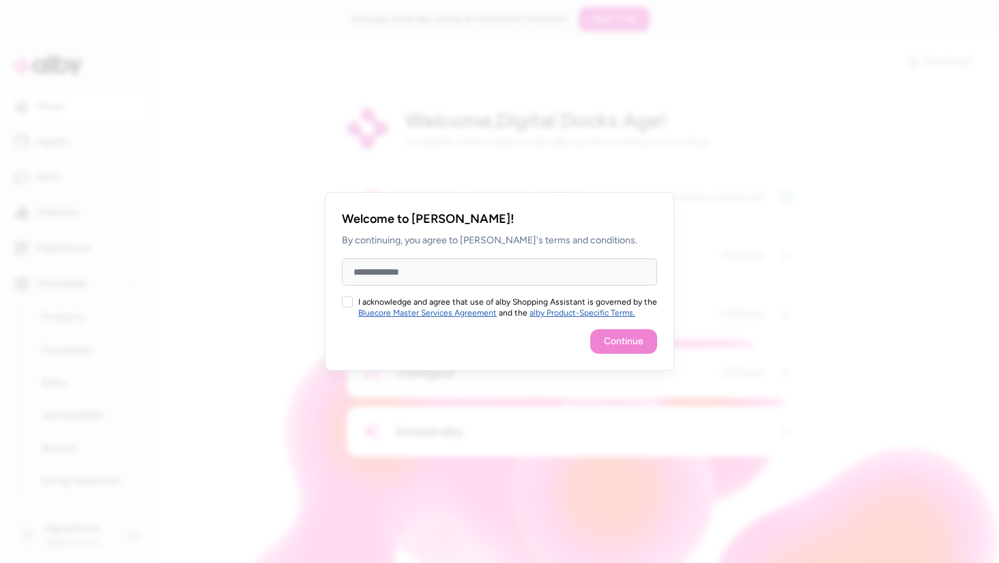
click at [487, 268] on input "Full Name" at bounding box center [499, 272] width 315 height 27
click at [345, 296] on div "Welcome to alby! By continuing, you agree to alby's terms and conditions. Full …" at bounding box center [499, 281] width 349 height 179
click at [388, 269] on input "****" at bounding box center [499, 272] width 315 height 27
type input "*******"
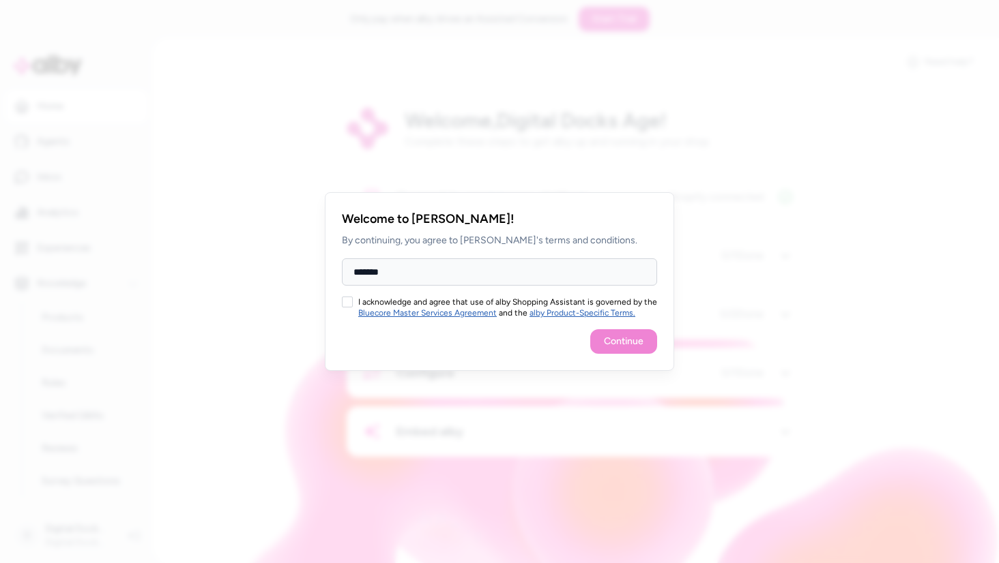
click at [352, 303] on button "I acknowledge and agree that use of alby Shopping Assistant is governed by the …" at bounding box center [347, 302] width 11 height 11
click at [613, 344] on button "Continue" at bounding box center [623, 342] width 67 height 25
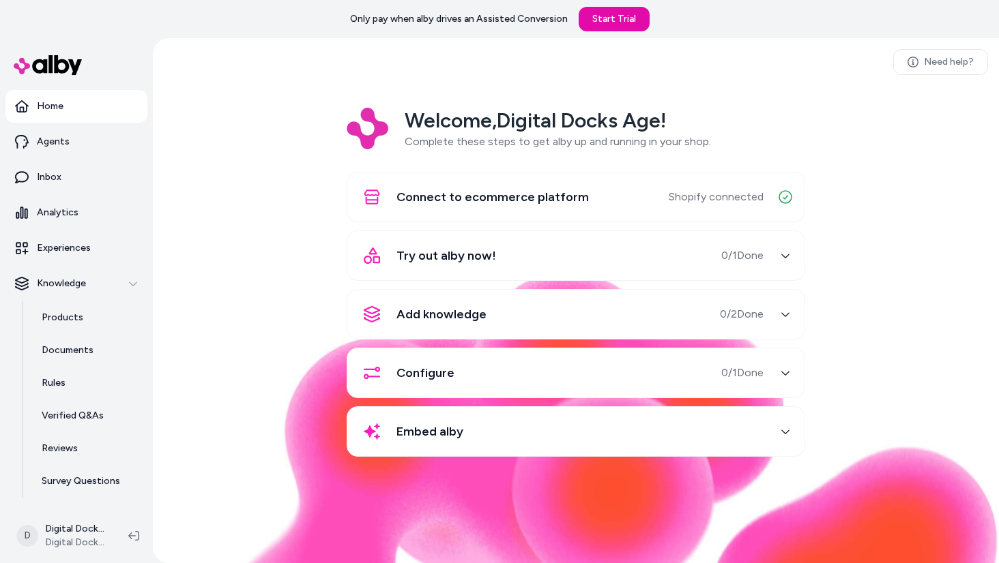
scroll to position [38, 0]
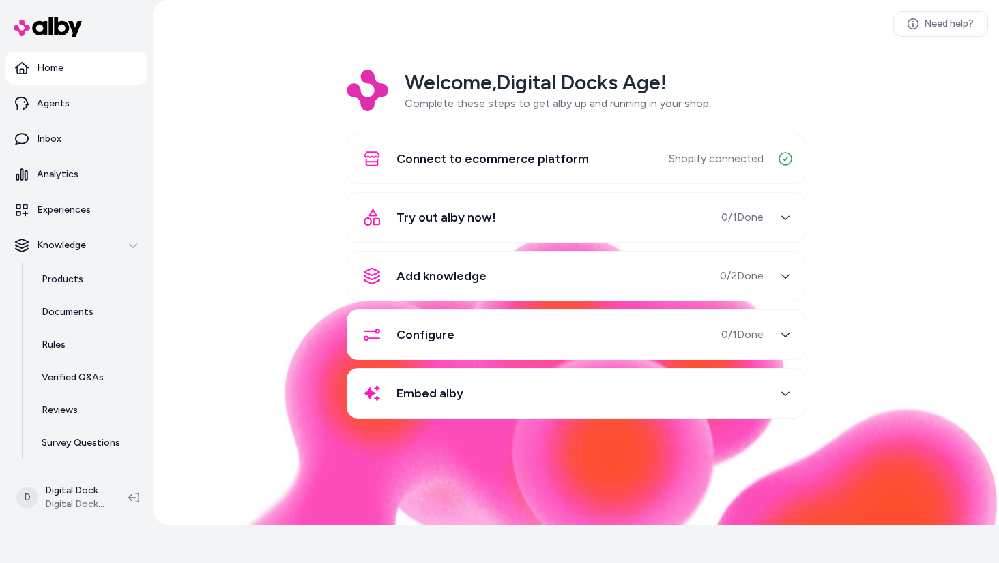
click at [780, 218] on div "button" at bounding box center [785, 218] width 22 height 22
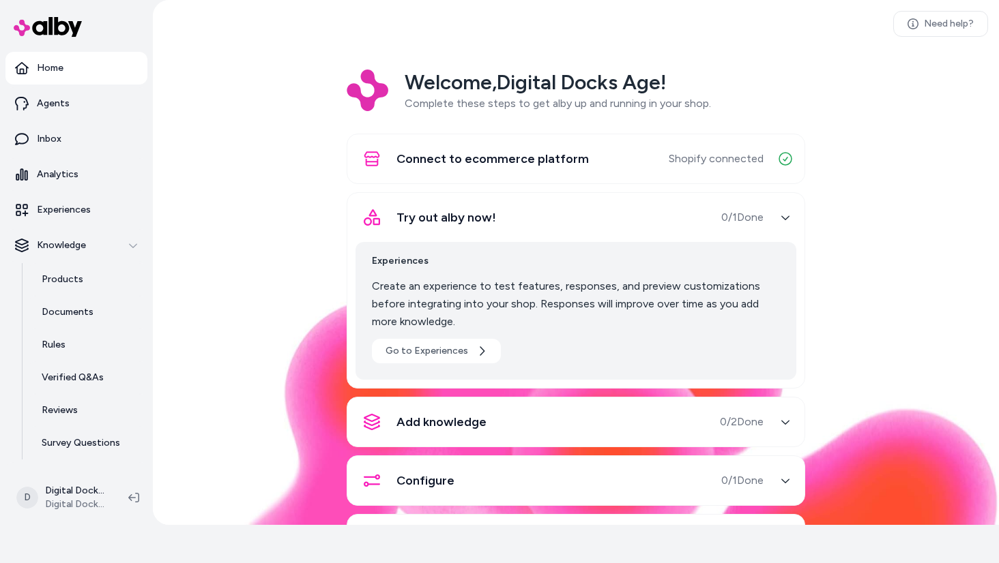
click at [780, 218] on div "button" at bounding box center [785, 218] width 22 height 22
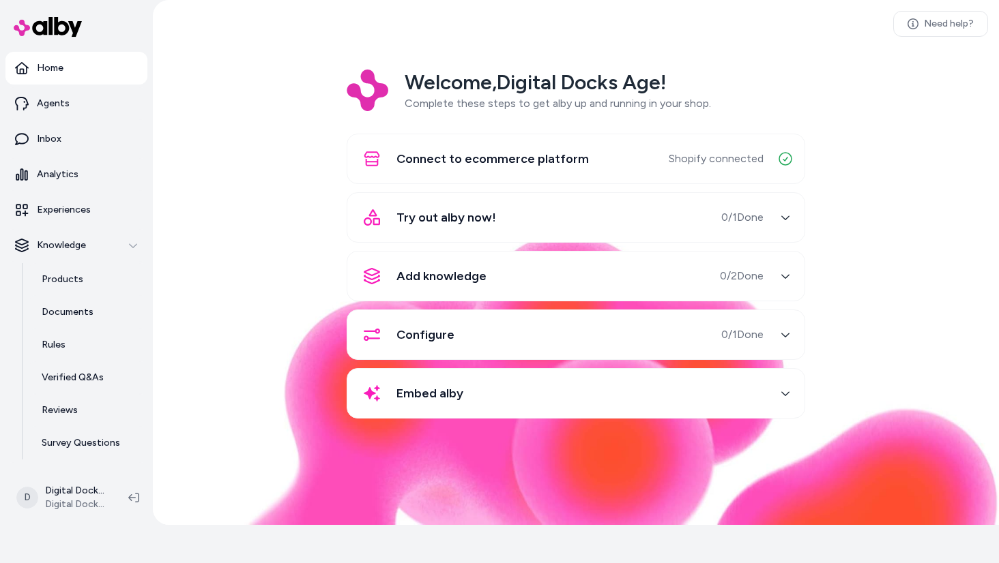
click at [775, 265] on div "button" at bounding box center [785, 276] width 22 height 22
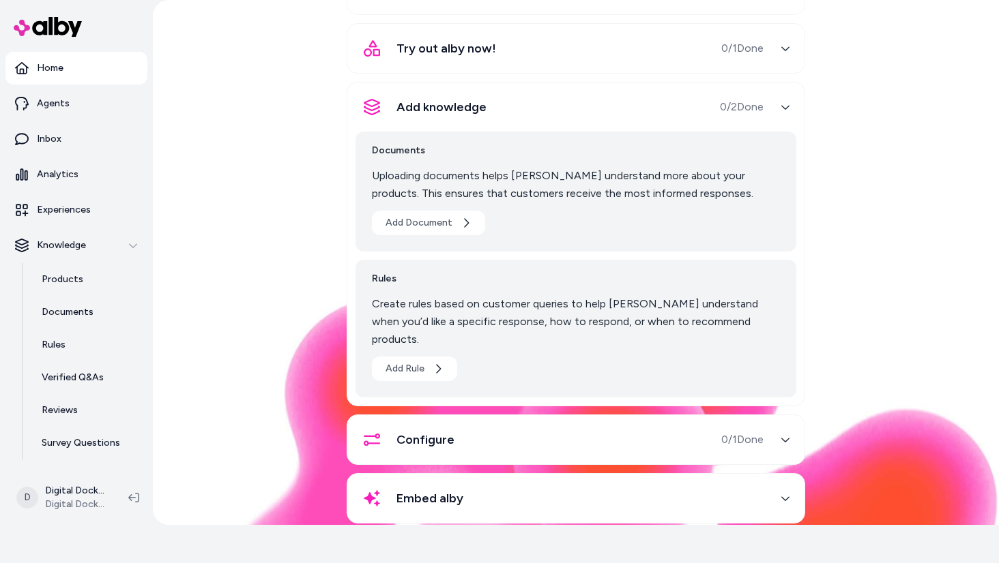
scroll to position [177, 0]
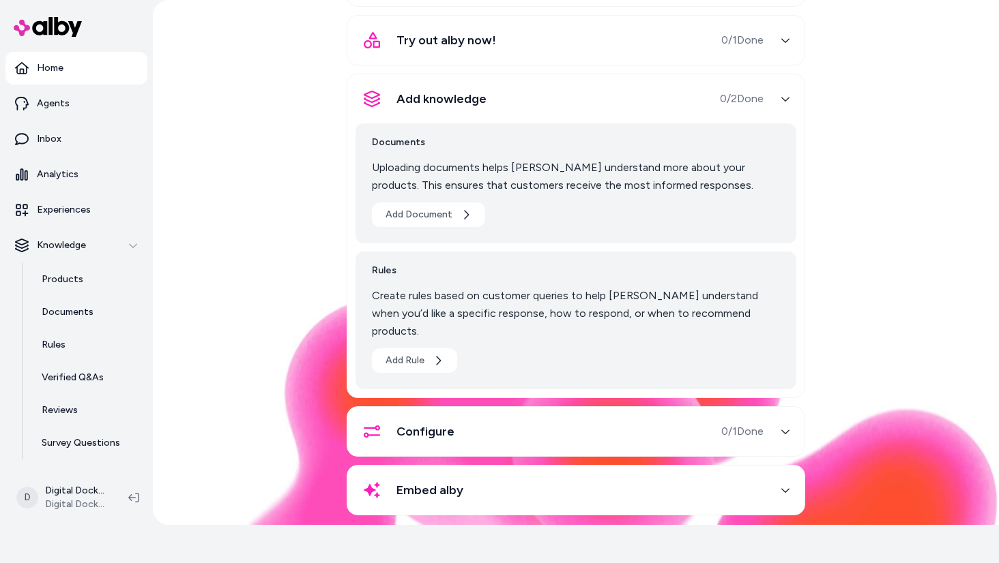
click at [774, 85] on button "Add knowledge 0 / 2 Done" at bounding box center [575, 99] width 441 height 33
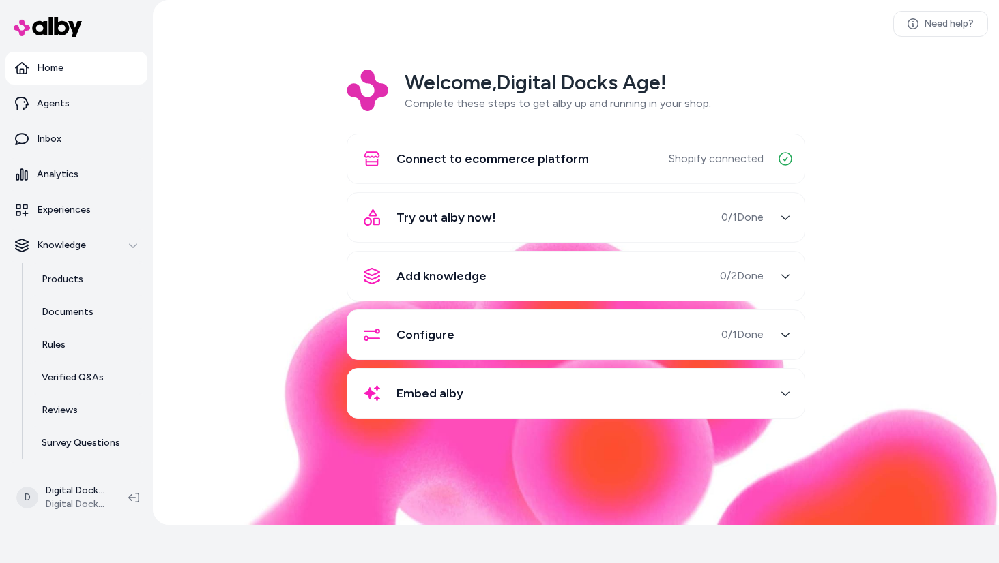
click at [782, 223] on div "button" at bounding box center [785, 218] width 22 height 22
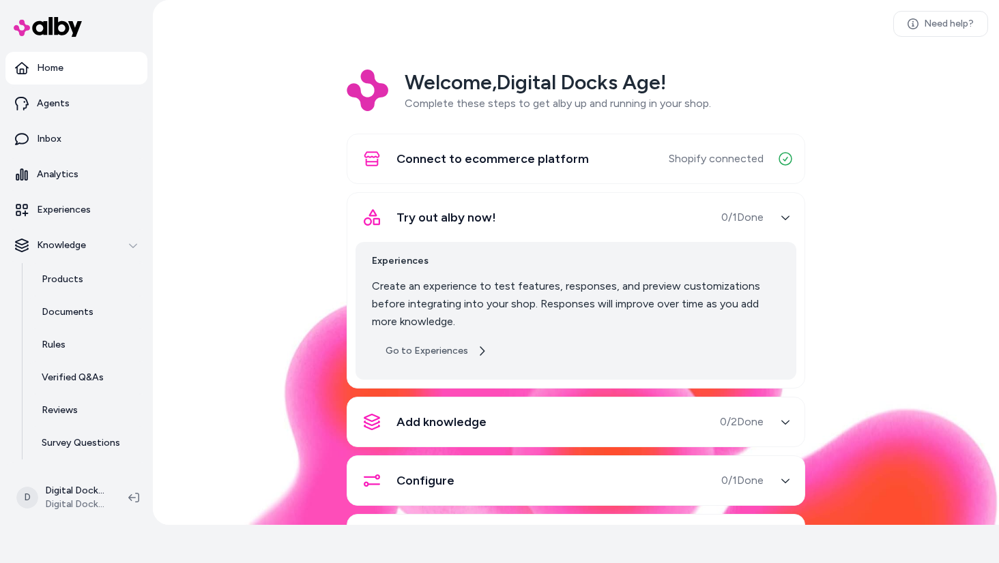
click at [419, 350] on link "Go to Experiences" at bounding box center [436, 351] width 129 height 25
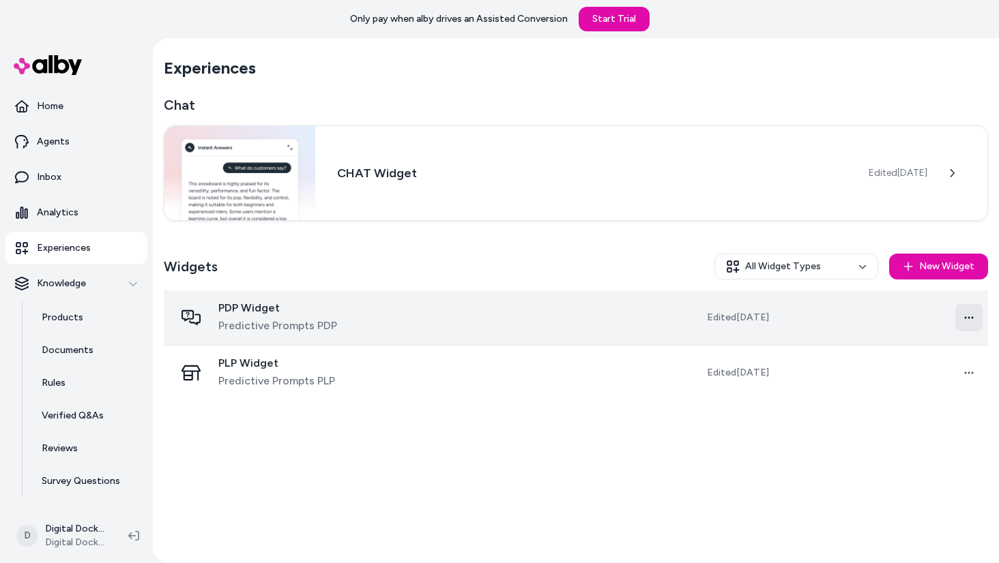
click at [974, 320] on html "Only pay when alby drives an Assisted Conversion Start Trial Home Agents Inbox …" at bounding box center [499, 281] width 999 height 563
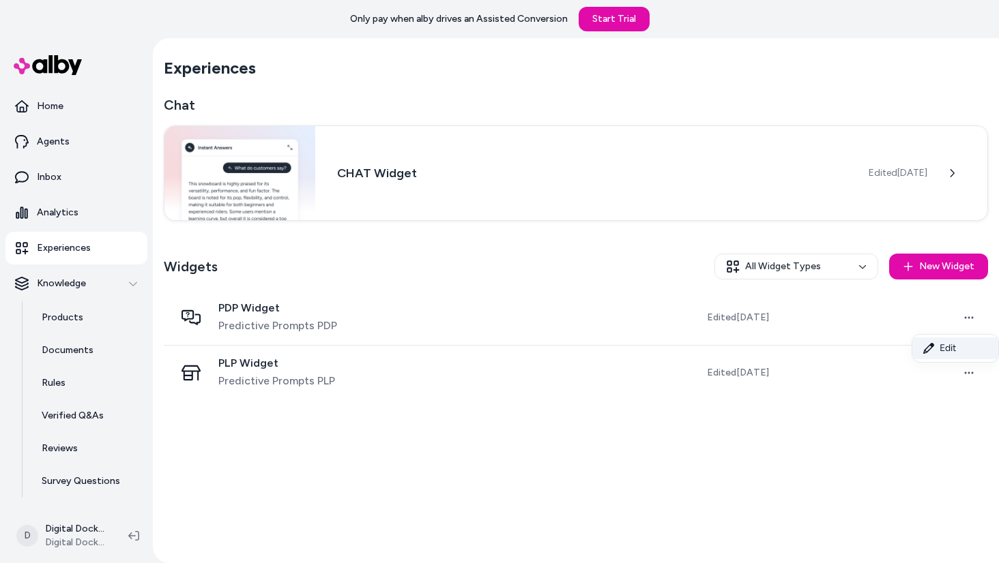
click at [955, 343] on link "Edit" at bounding box center [955, 349] width 86 height 22
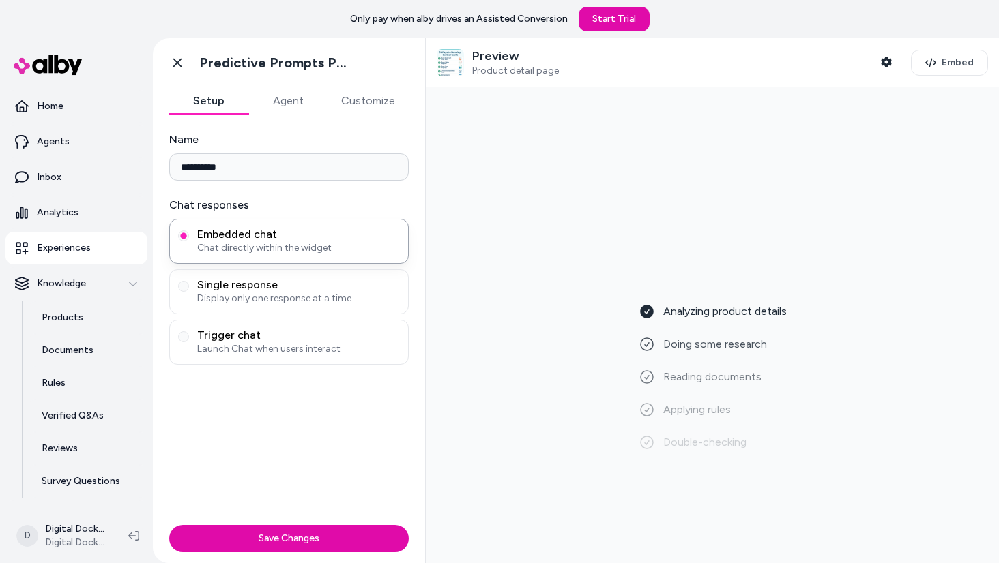
click at [298, 100] on button "Agent" at bounding box center [287, 100] width 79 height 27
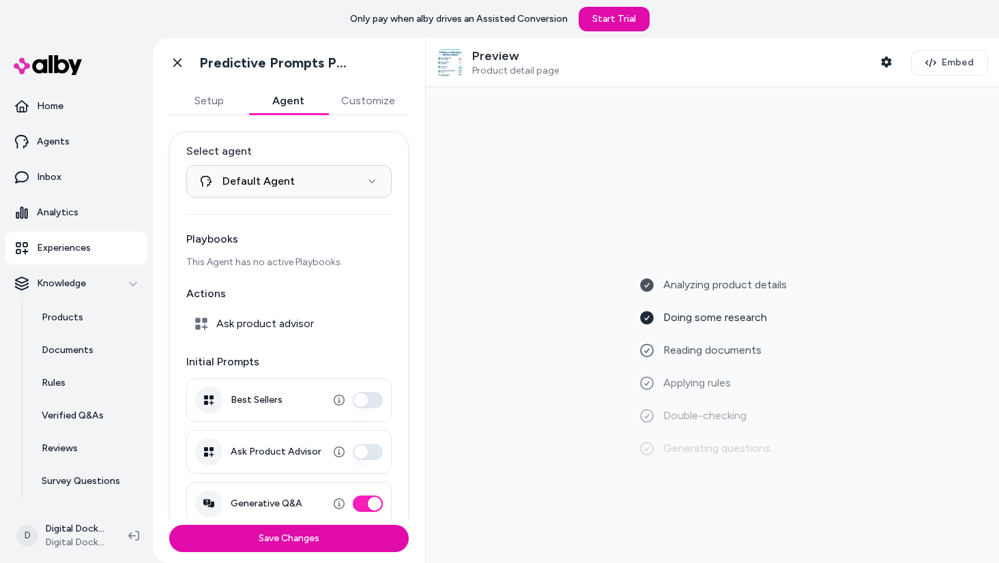
scroll to position [20, 0]
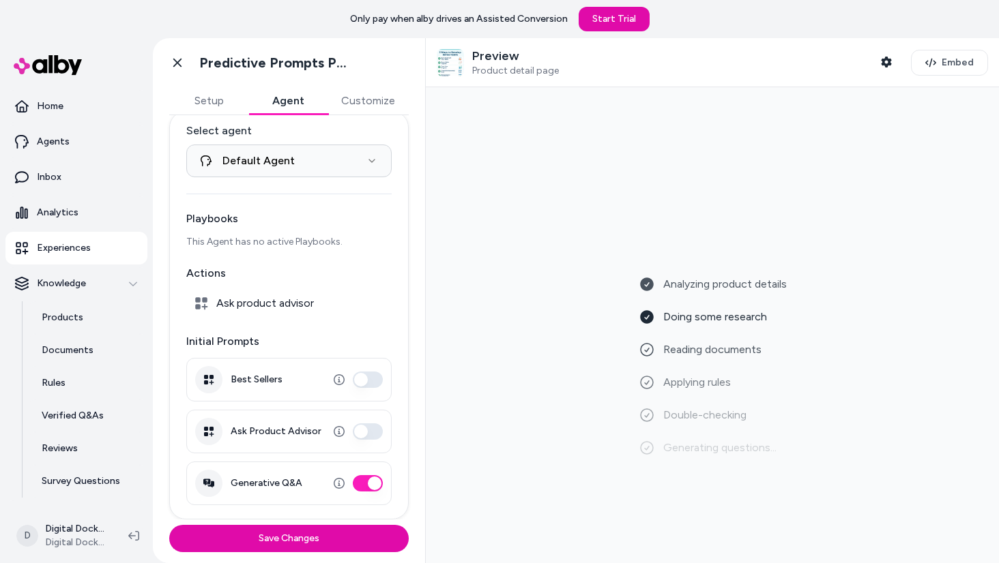
click at [369, 379] on button "Best Sellers" at bounding box center [368, 380] width 30 height 16
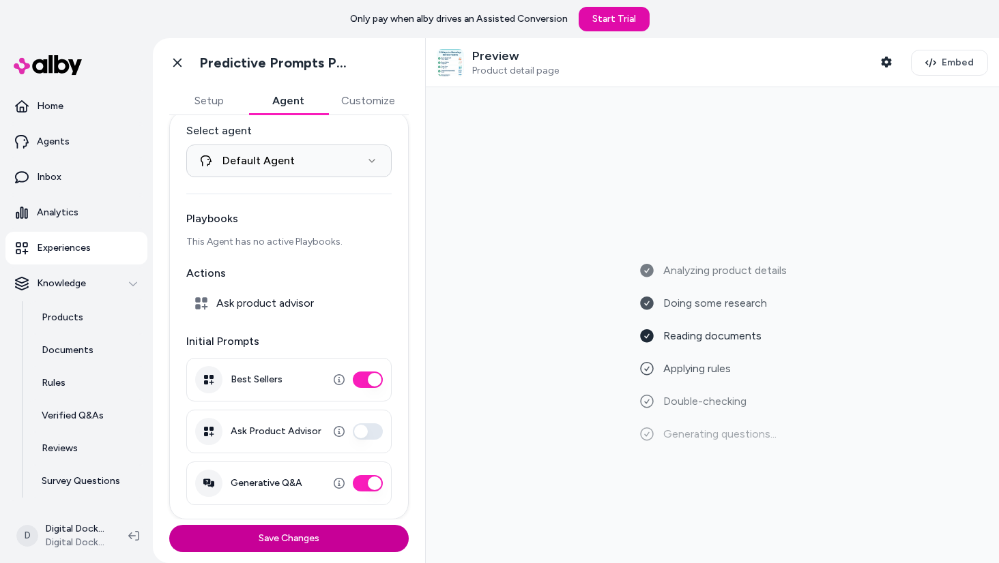
click at [309, 528] on button "Save Changes" at bounding box center [288, 538] width 239 height 27
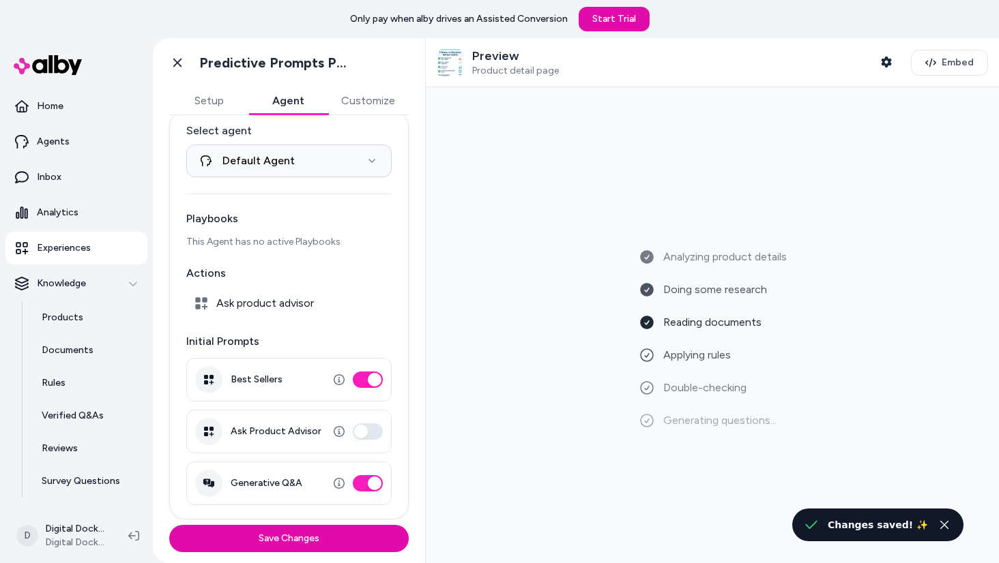
scroll to position [0, 0]
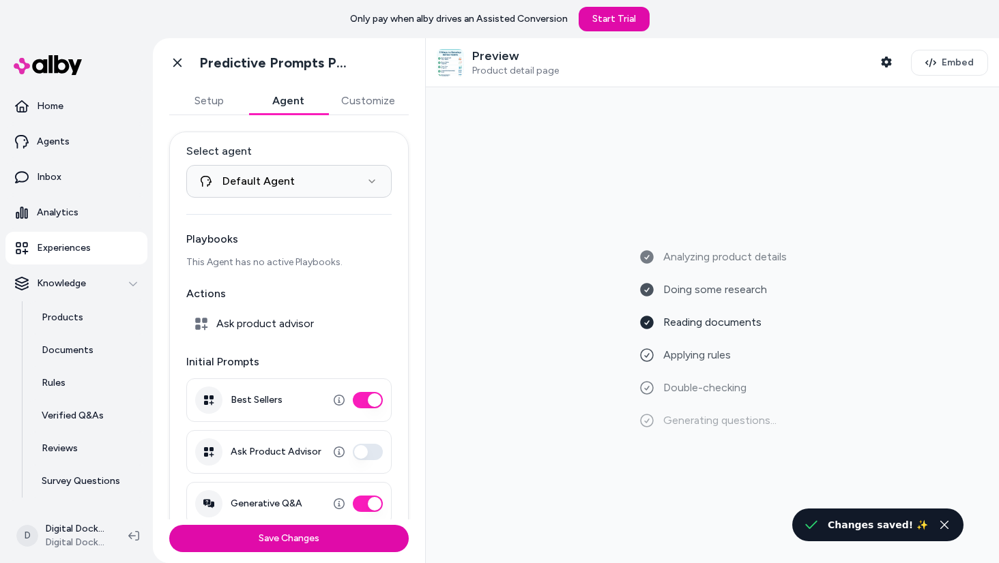
click at [360, 103] on button "Customize" at bounding box center [367, 100] width 81 height 27
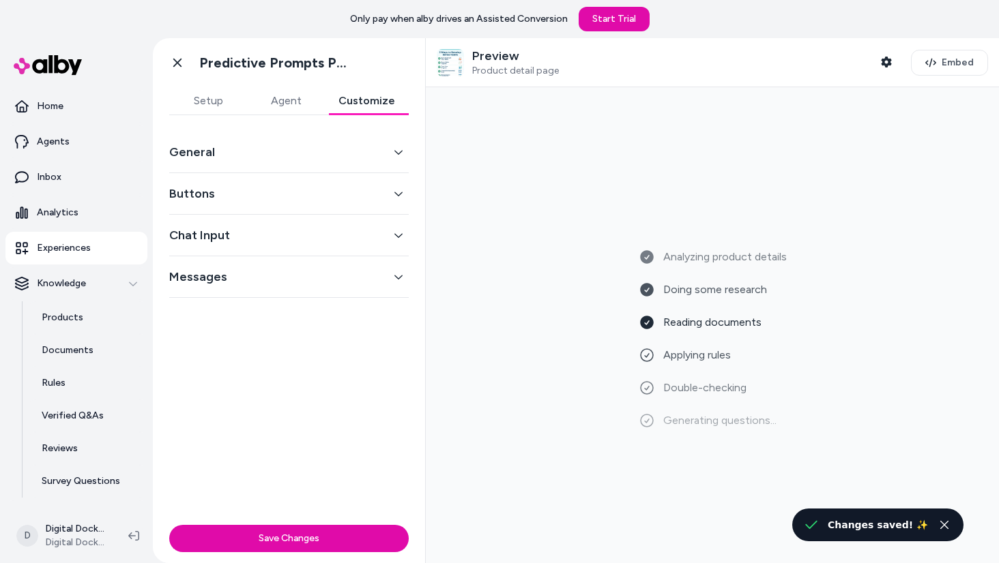
click at [213, 103] on button "Setup" at bounding box center [208, 100] width 78 height 27
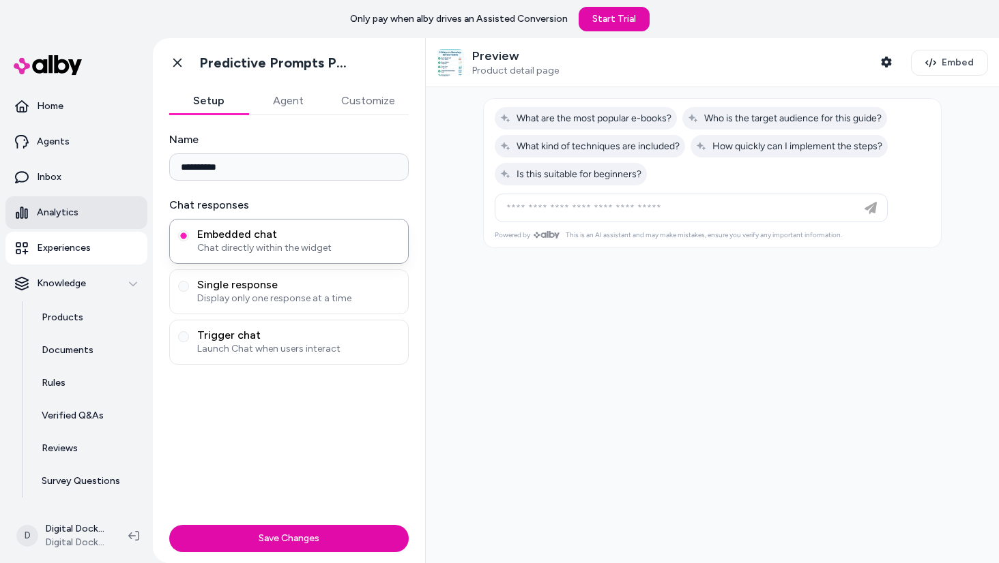
click at [111, 211] on link "Analytics" at bounding box center [76, 212] width 142 height 33
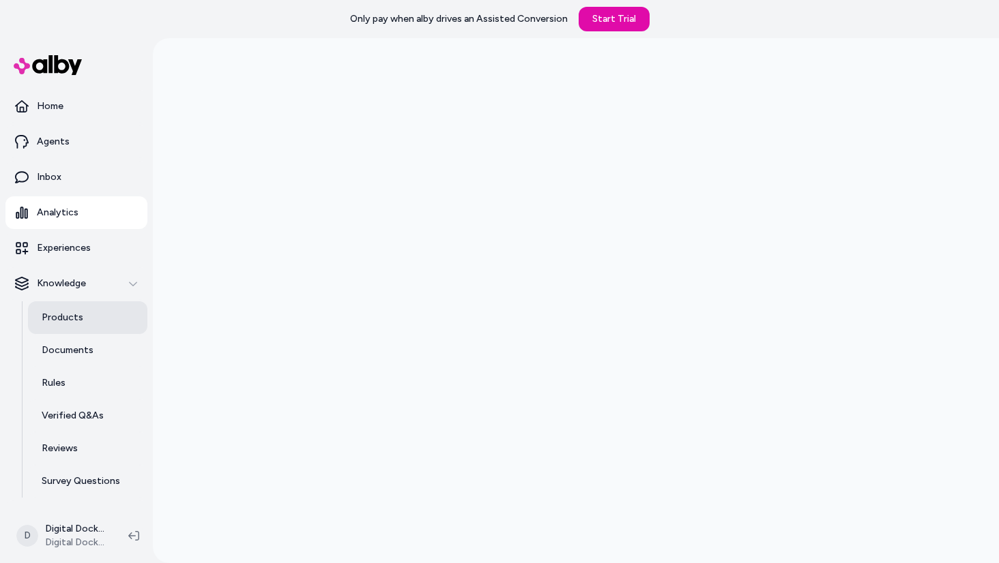
click at [80, 315] on link "Products" at bounding box center [87, 318] width 119 height 33
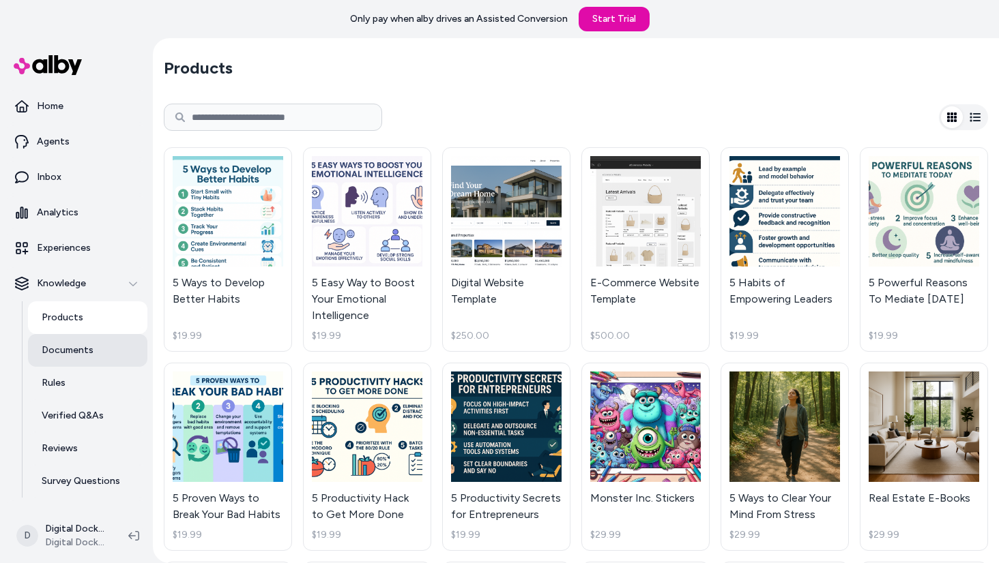
click at [86, 354] on p "Documents" at bounding box center [68, 351] width 52 height 14
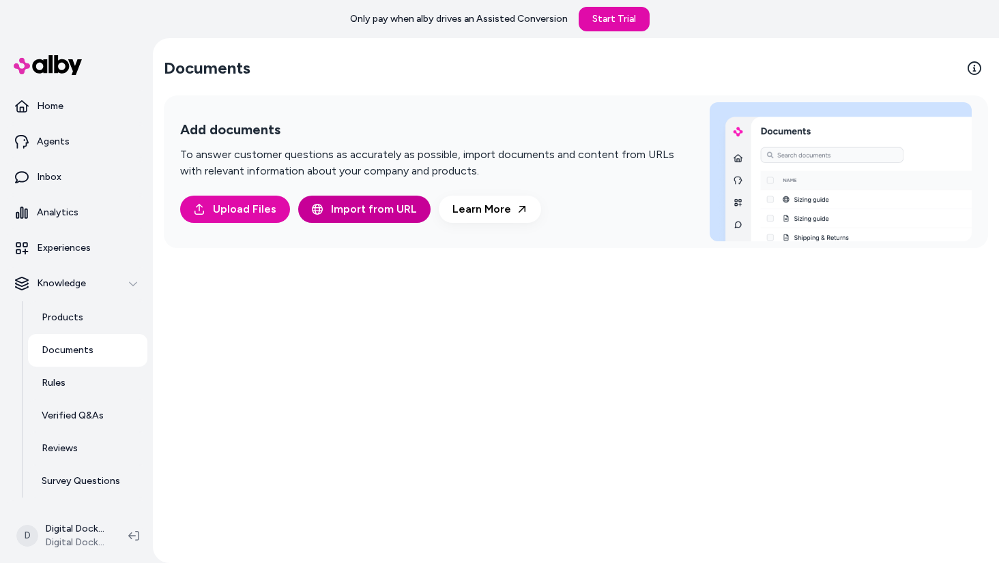
click at [367, 207] on span "Import from URL" at bounding box center [374, 209] width 86 height 16
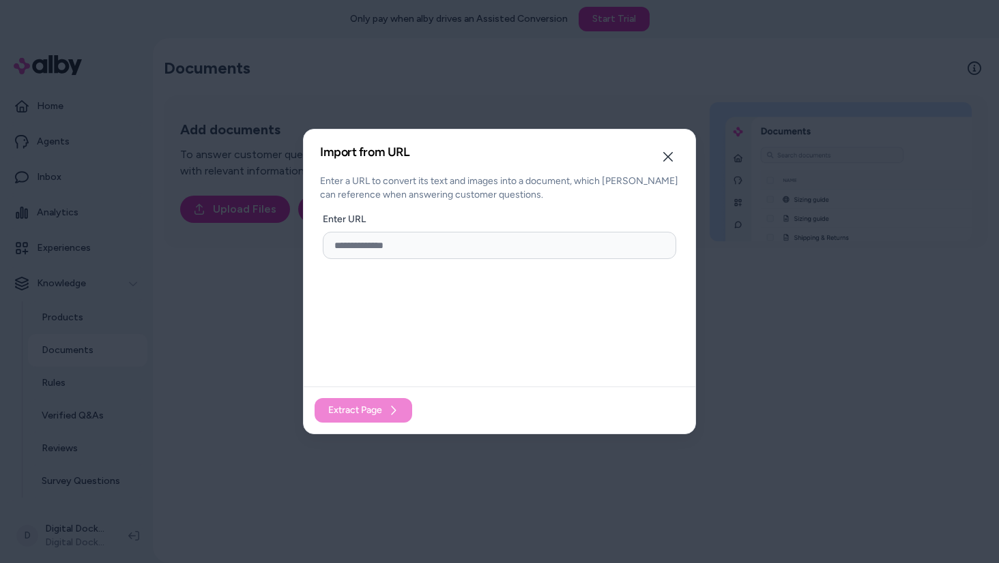
click at [390, 249] on input "url" at bounding box center [499, 245] width 353 height 27
click at [382, 247] on input "url" at bounding box center [499, 245] width 353 height 27
paste input "**********"
type input "**********"
click at [375, 408] on span "Extract Page" at bounding box center [355, 411] width 54 height 14
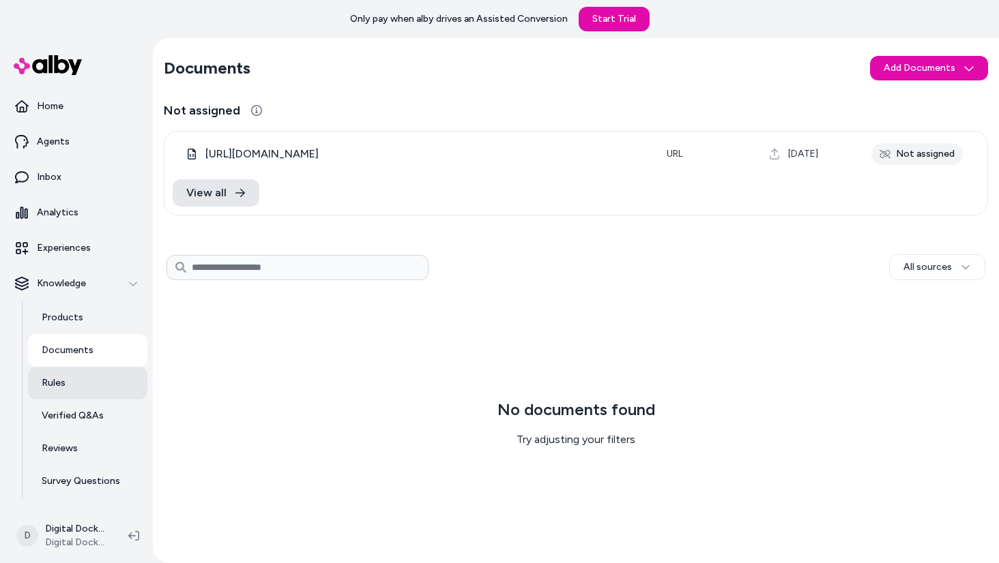
click at [59, 390] on p "Rules" at bounding box center [54, 384] width 24 height 14
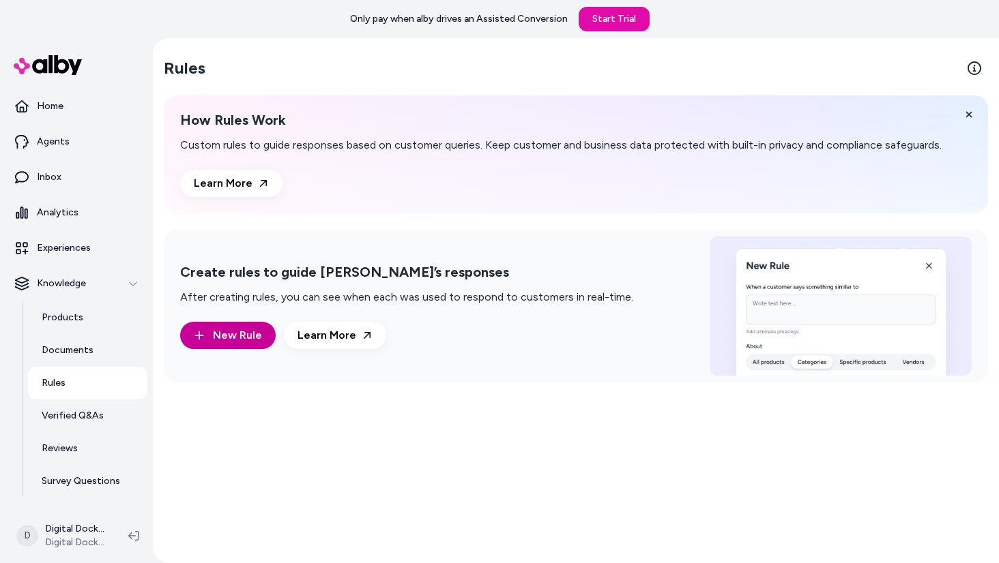
click at [230, 337] on span "New Rule" at bounding box center [237, 335] width 49 height 16
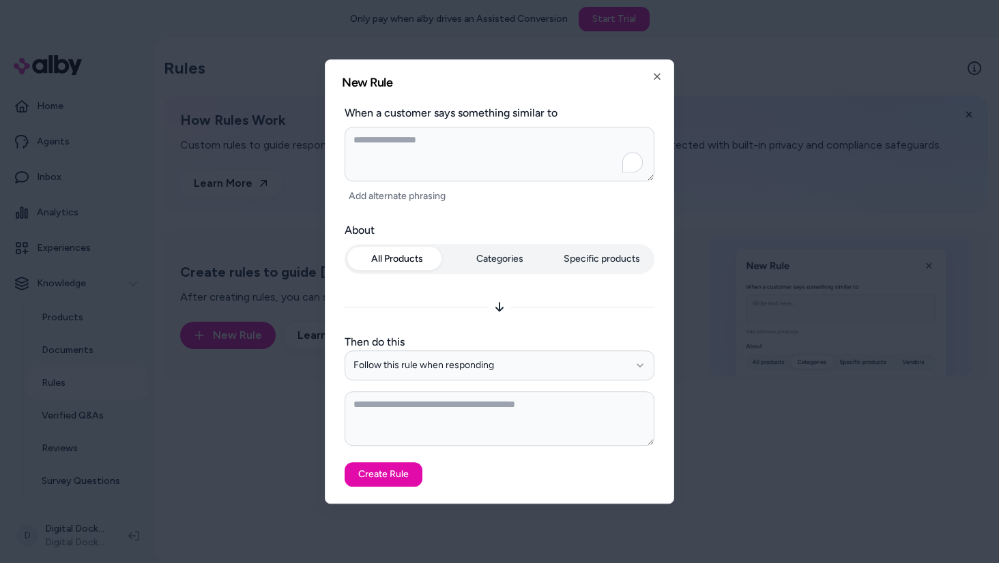
type textarea "*"
click at [513, 265] on div "All Products Categories Specific products" at bounding box center [500, 261] width 310 height 35
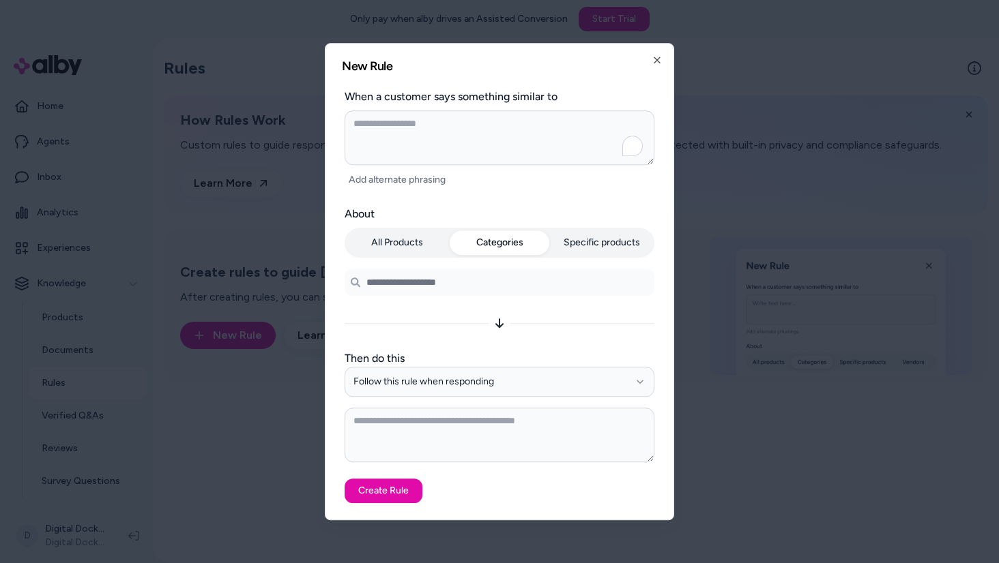
click at [491, 285] on input at bounding box center [500, 282] width 310 height 27
type input "*"
type input "****"
click at [475, 378] on button "Follow this rule when responding" at bounding box center [500, 382] width 310 height 30
click at [468, 347] on div "**********" at bounding box center [500, 334] width 310 height 257
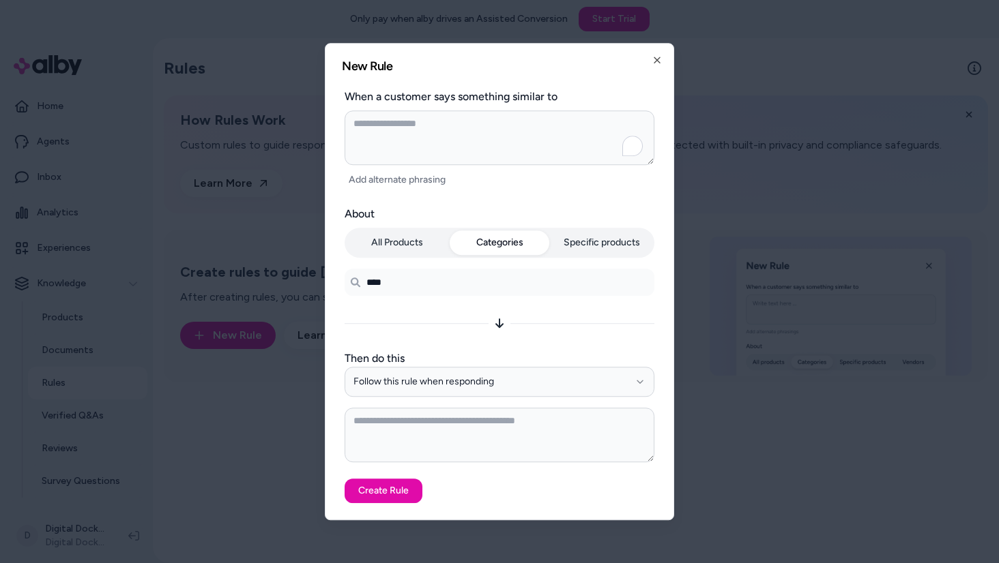
click at [598, 242] on button "Specific products" at bounding box center [602, 243] width 100 height 25
click at [413, 252] on button "All Products" at bounding box center [397, 243] width 100 height 25
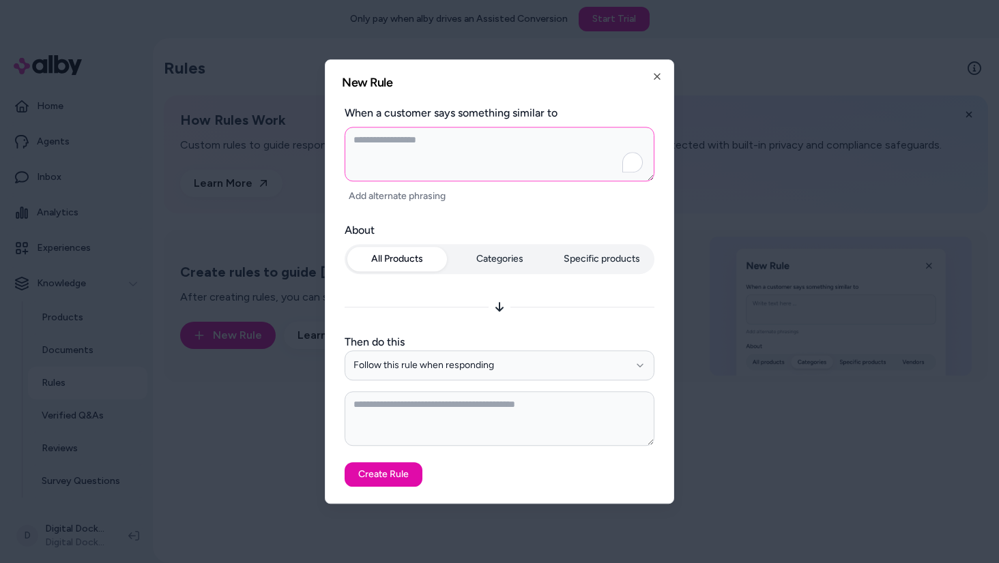
click at [469, 144] on textarea "To enrich screen reader interactions, please activate Accessibility in Grammarl…" at bounding box center [500, 154] width 310 height 55
click at [654, 77] on icon "button" at bounding box center [656, 76] width 11 height 11
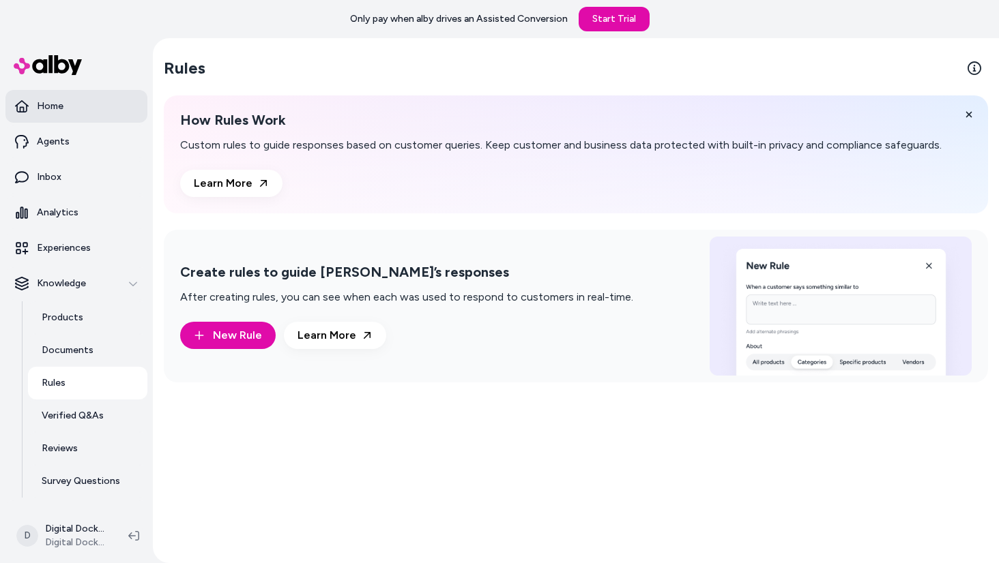
click at [57, 111] on p "Home" at bounding box center [50, 107] width 27 height 14
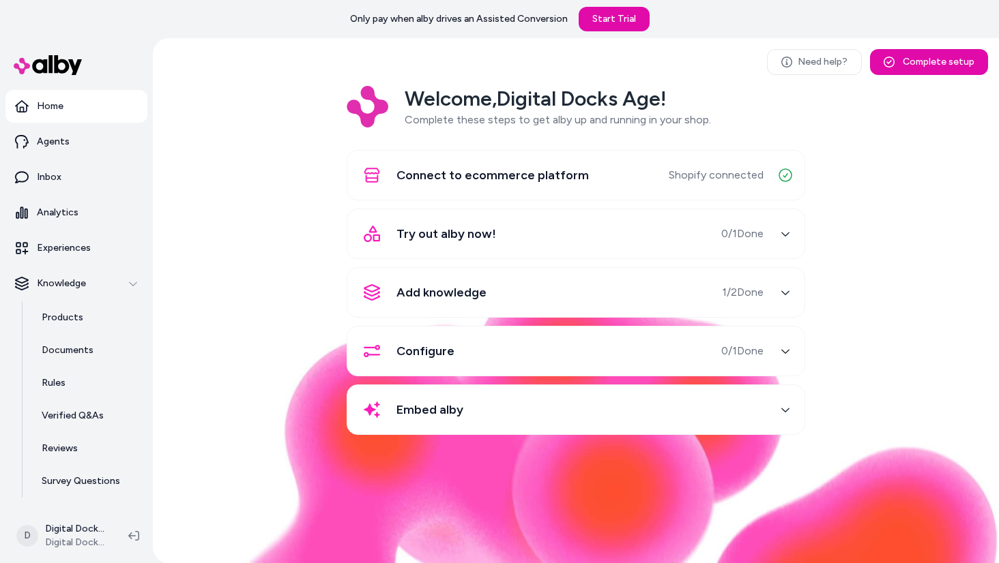
click at [782, 295] on icon "button" at bounding box center [785, 293] width 10 height 10
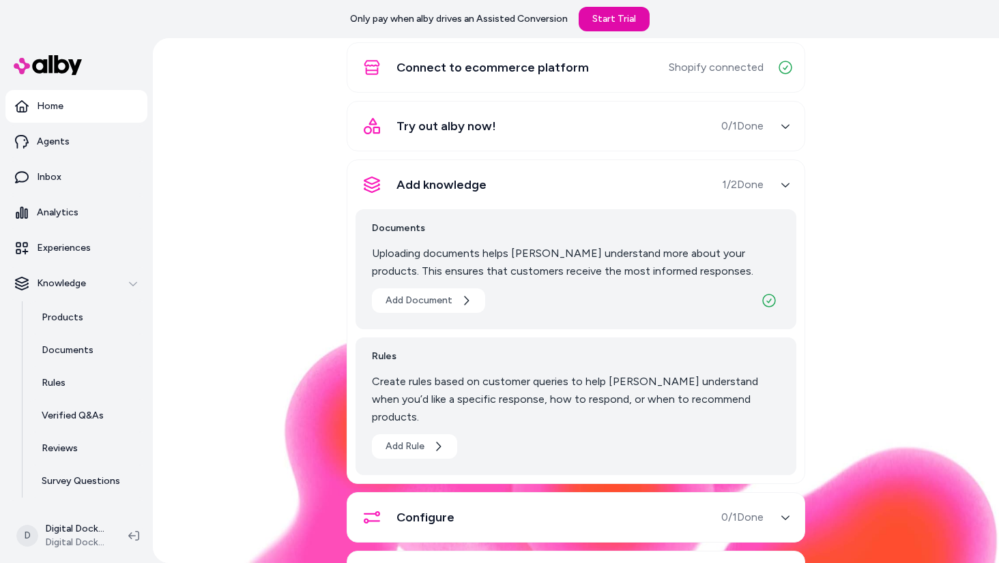
scroll to position [113, 0]
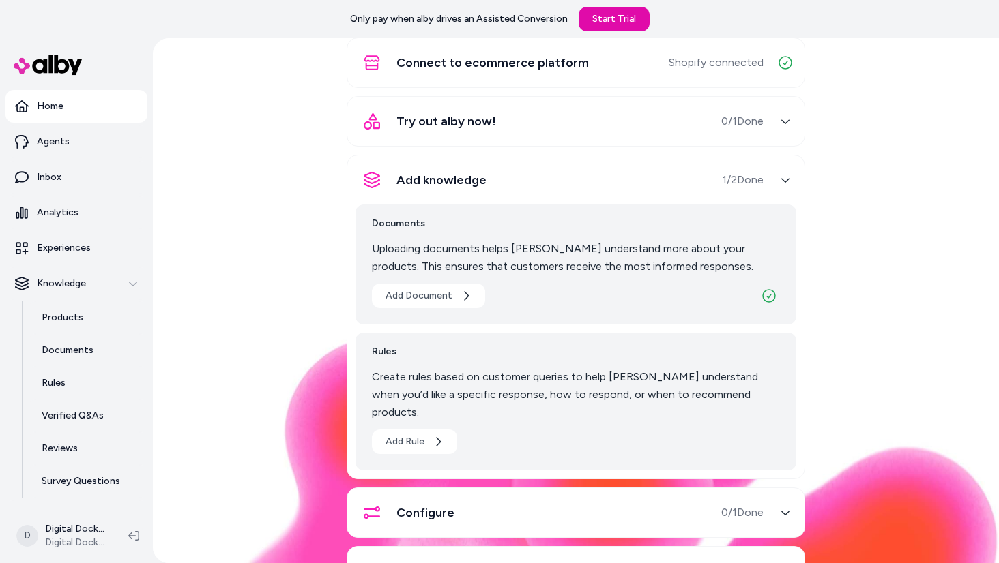
click at [787, 183] on icon "button" at bounding box center [785, 180] width 10 height 10
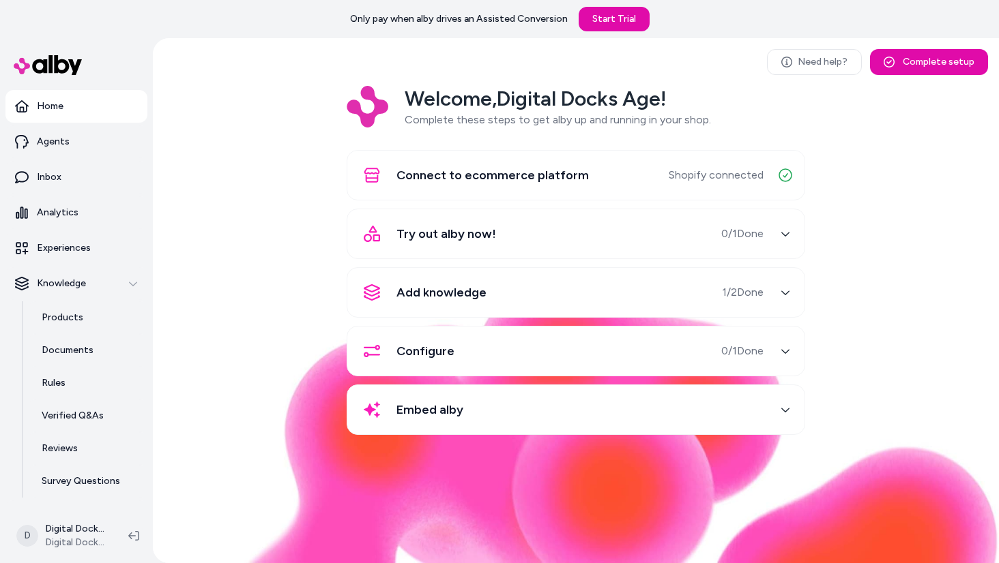
click at [786, 345] on div "button" at bounding box center [785, 351] width 22 height 22
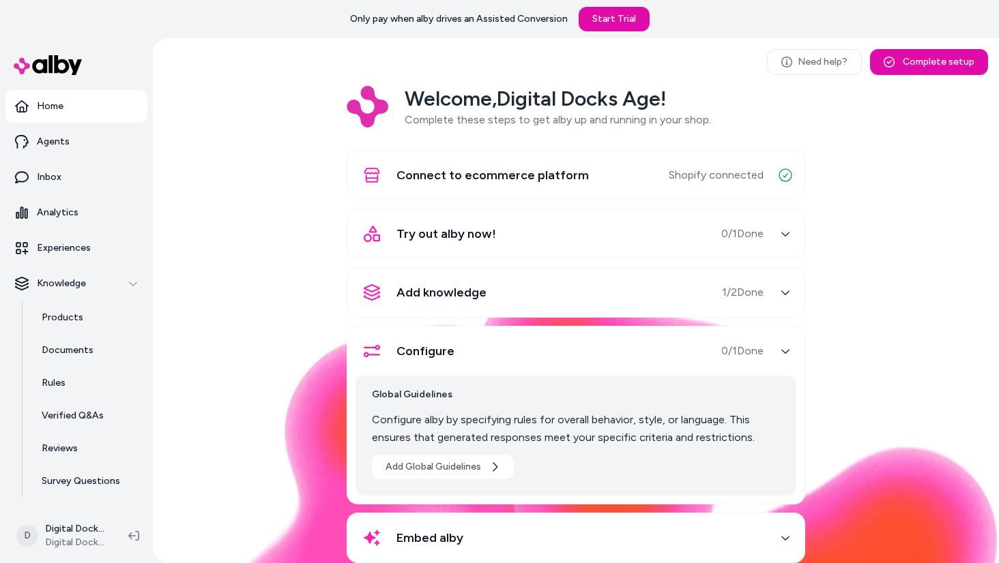
scroll to position [29, 0]
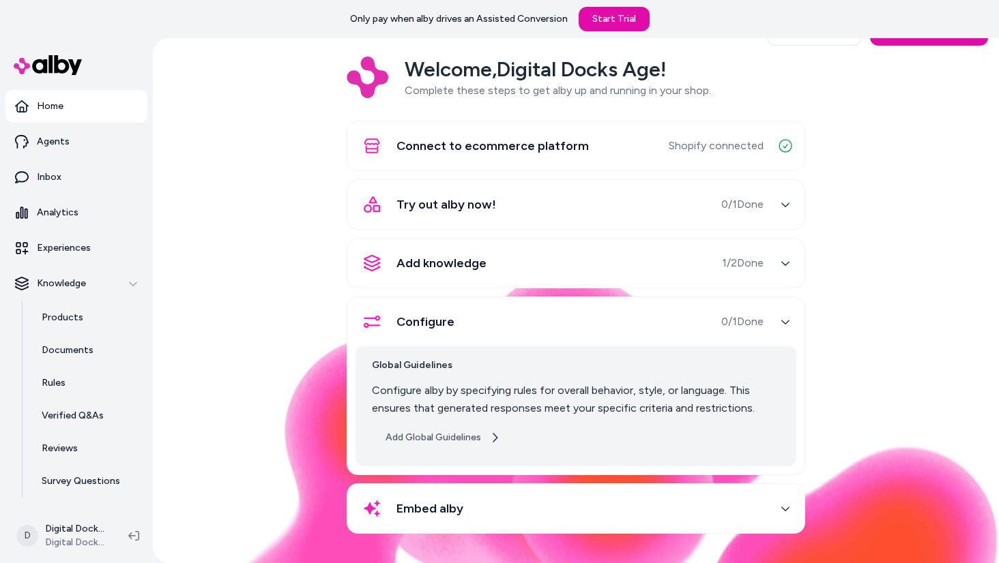
click at [443, 441] on button "Add Global Guidelines" at bounding box center [443, 438] width 142 height 25
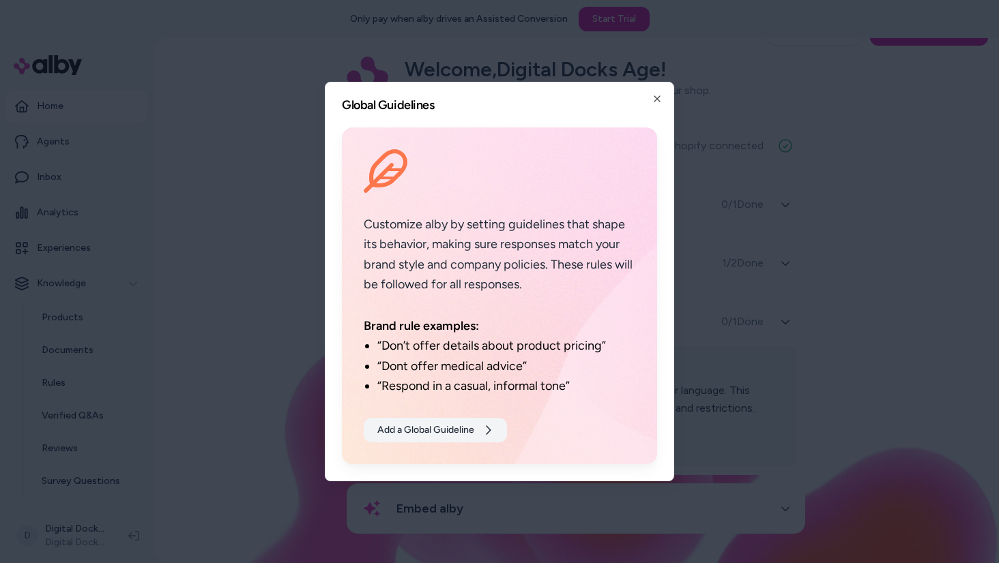
click at [449, 431] on button "Add a Global Guideline" at bounding box center [435, 430] width 143 height 25
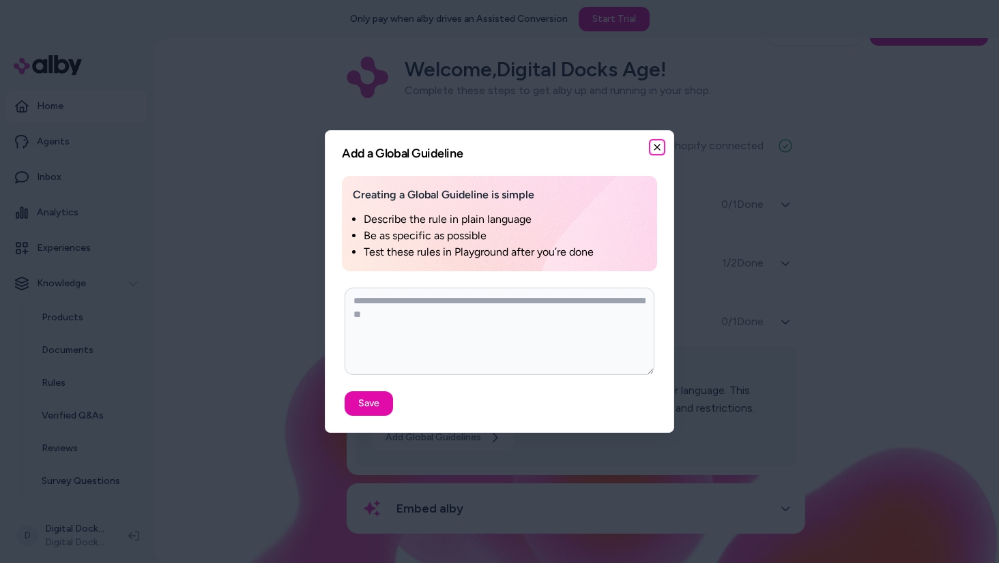
click at [655, 143] on icon "button" at bounding box center [656, 147] width 11 height 11
type textarea "*"
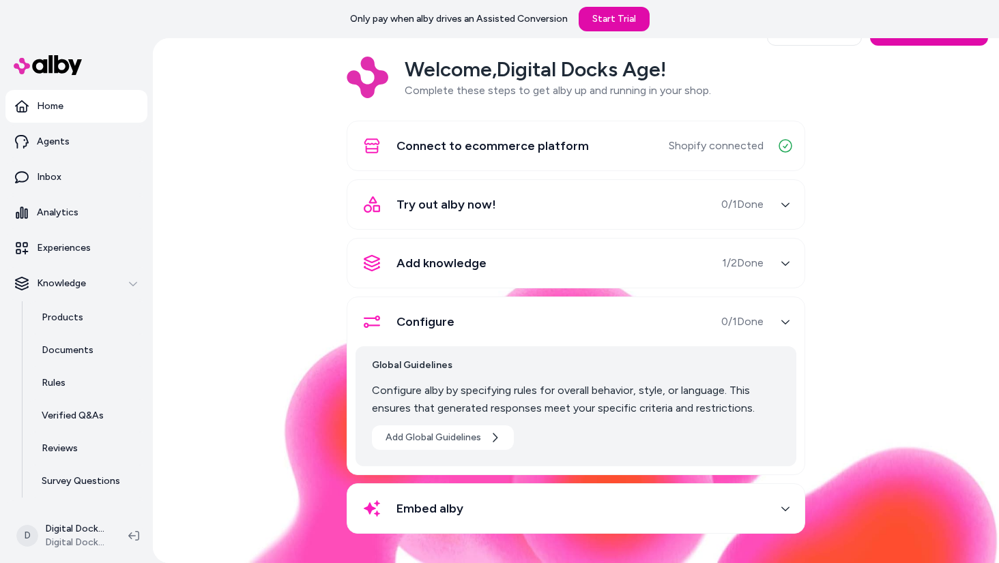
scroll to position [0, 0]
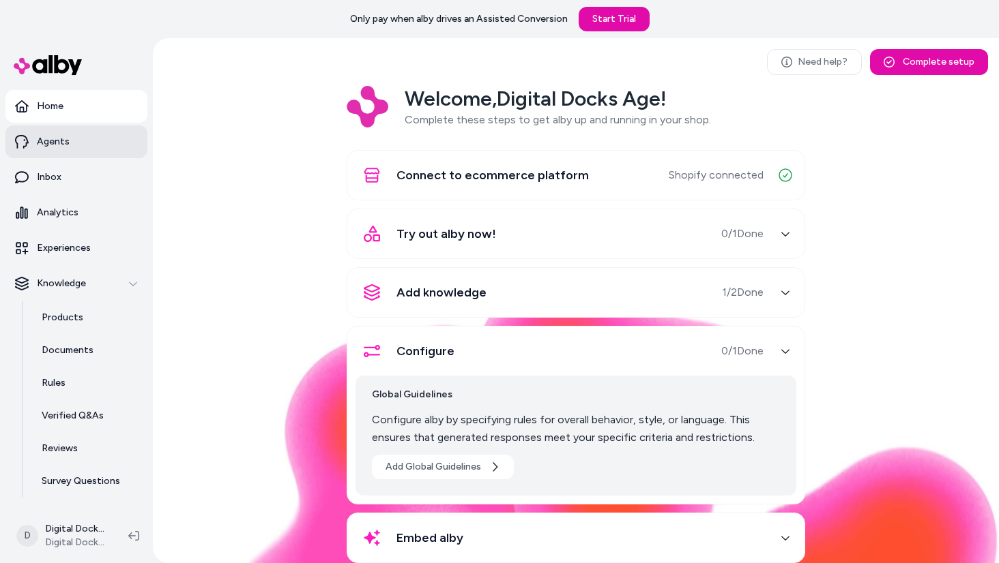
click at [60, 143] on p "Agents" at bounding box center [53, 142] width 33 height 14
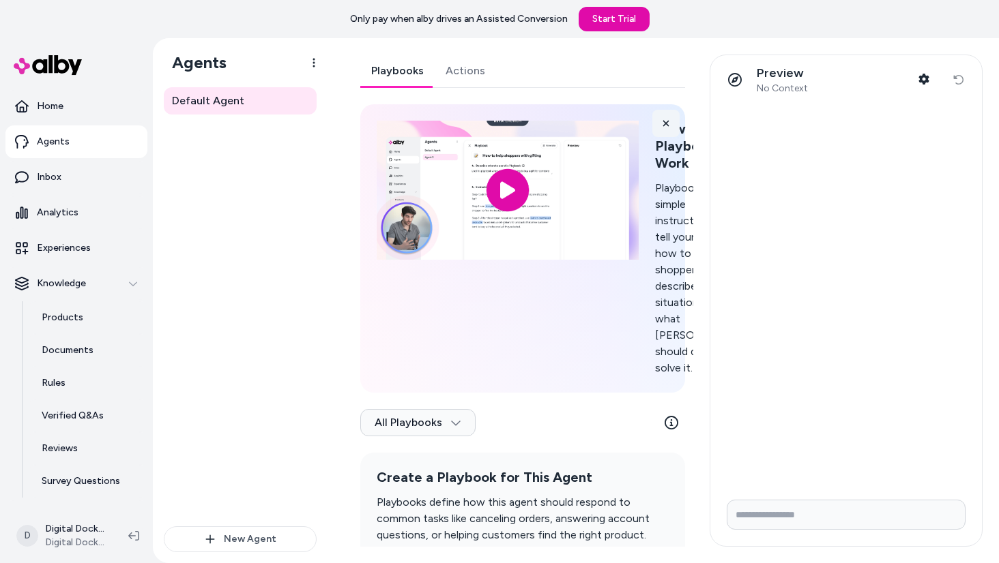
click at [665, 119] on icon at bounding box center [666, 124] width 10 height 10
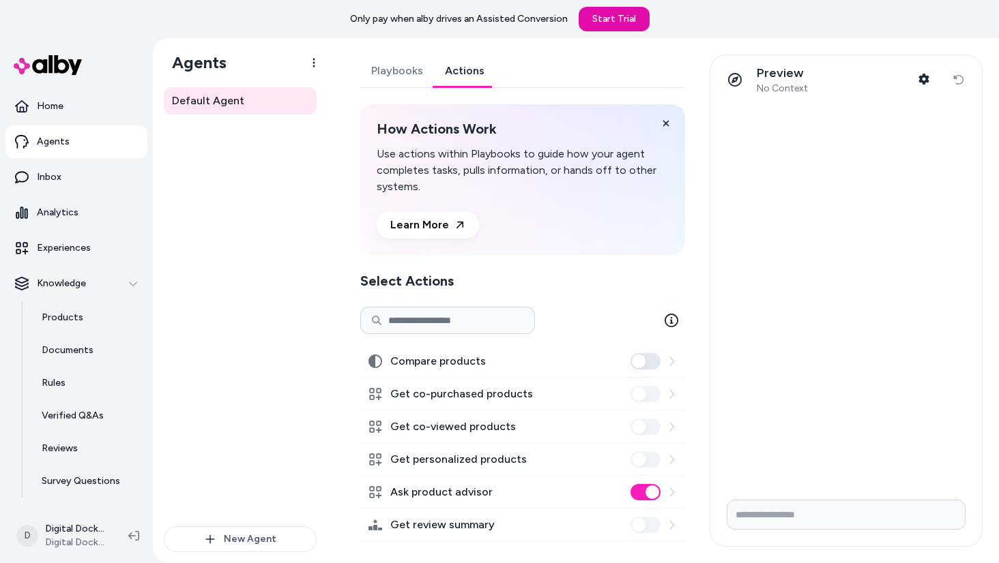
click at [459, 71] on link "Actions" at bounding box center [464, 71] width 61 height 33
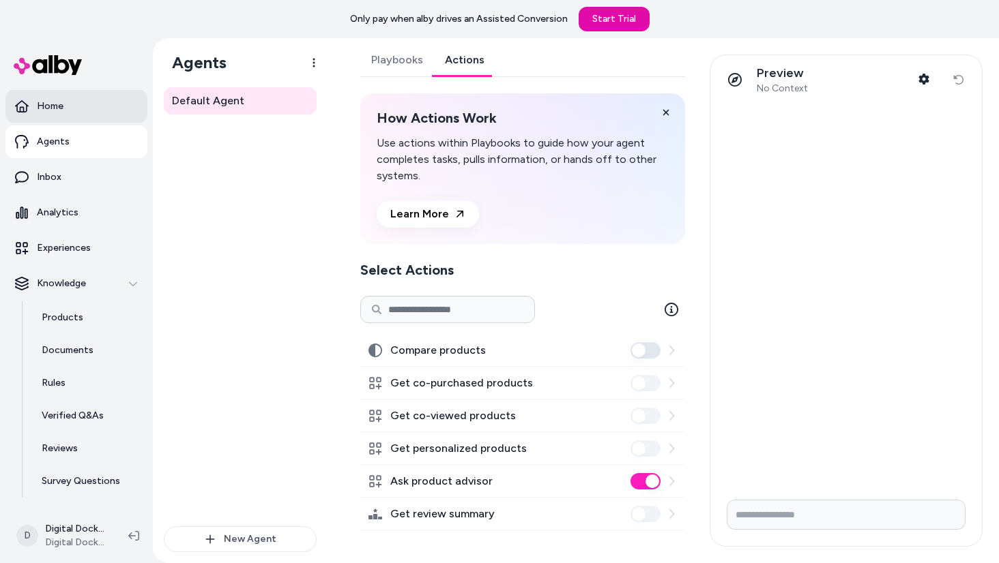
click at [72, 104] on link "Home" at bounding box center [76, 106] width 142 height 33
